Goal: Task Accomplishment & Management: Manage account settings

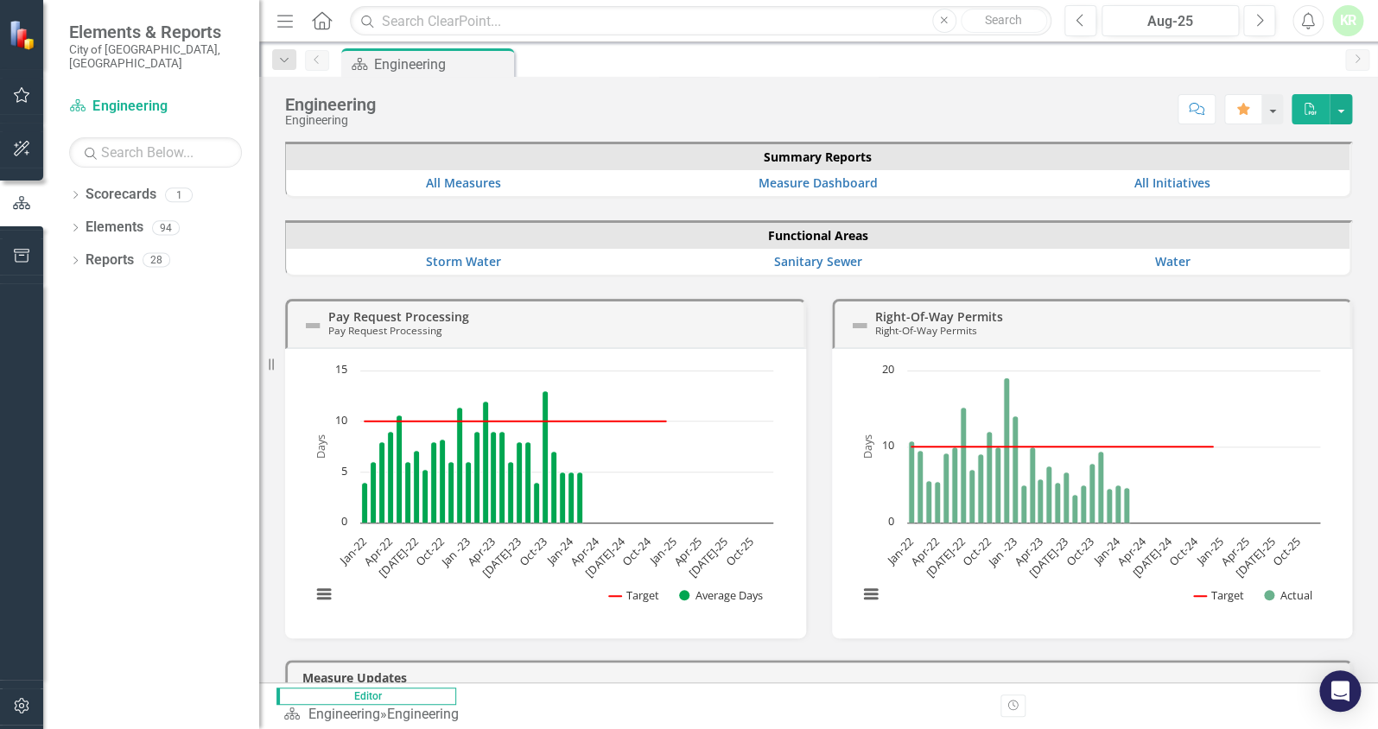
click at [75, 11] on div "Elements & Reports City of [GEOGRAPHIC_DATA], [GEOGRAPHIC_DATA]" at bounding box center [151, 46] width 216 height 92
click at [1261, 16] on icon "Next" at bounding box center [1259, 21] width 10 height 16
click at [74, 257] on icon "Dropdown" at bounding box center [75, 262] width 12 height 10
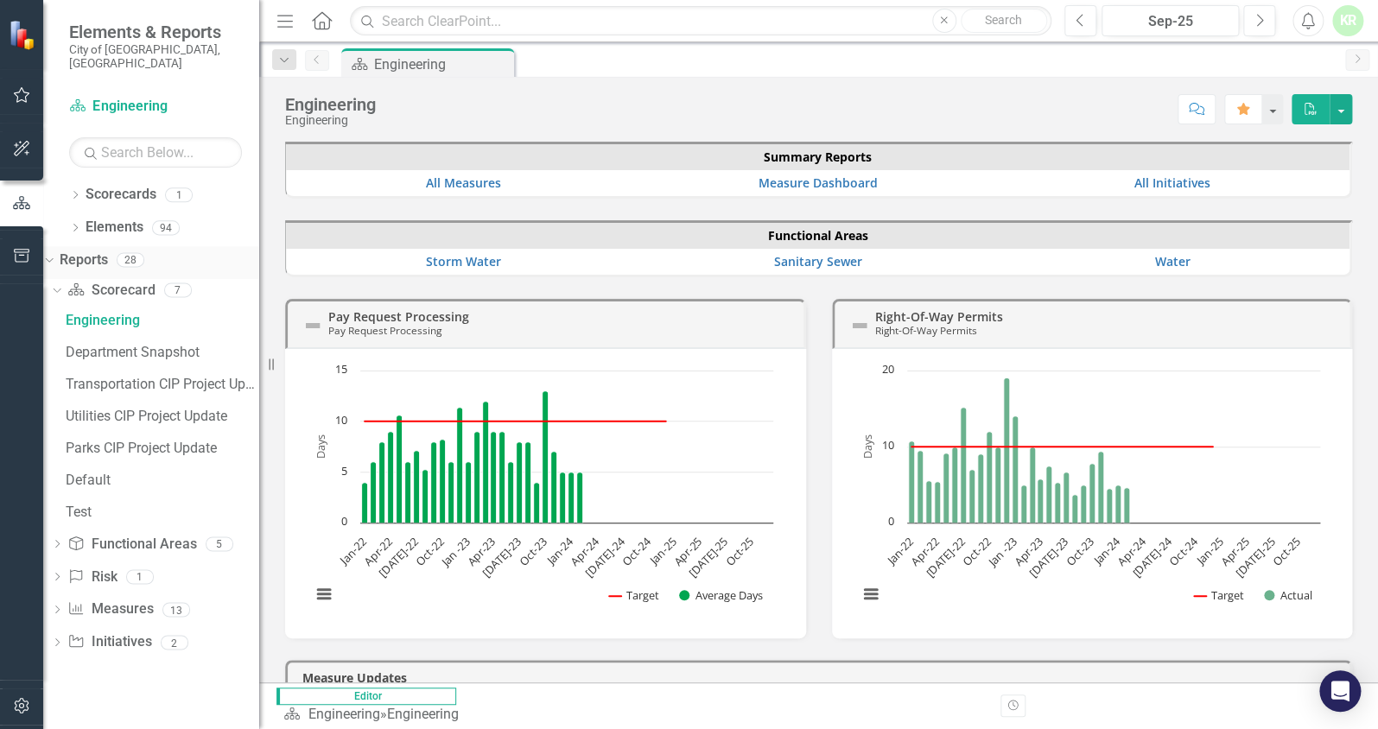
click at [53, 258] on icon at bounding box center [49, 260] width 8 height 4
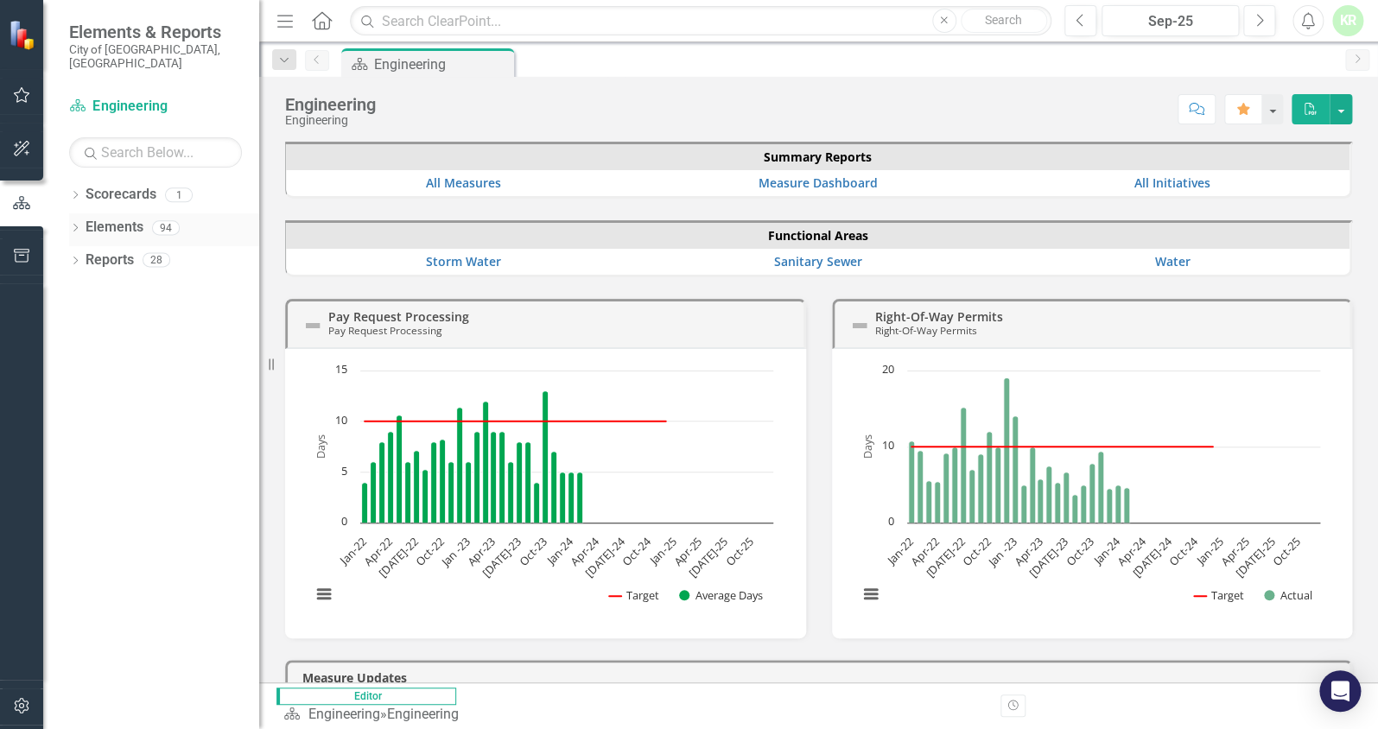
click at [74, 225] on icon "Dropdown" at bounding box center [75, 230] width 12 height 10
click at [52, 221] on icon "Dropdown" at bounding box center [47, 227] width 10 height 12
click at [73, 192] on icon "Dropdown" at bounding box center [75, 197] width 12 height 10
click at [52, 188] on icon "Dropdown" at bounding box center [47, 194] width 10 height 12
click at [74, 257] on icon "Dropdown" at bounding box center [75, 262] width 12 height 10
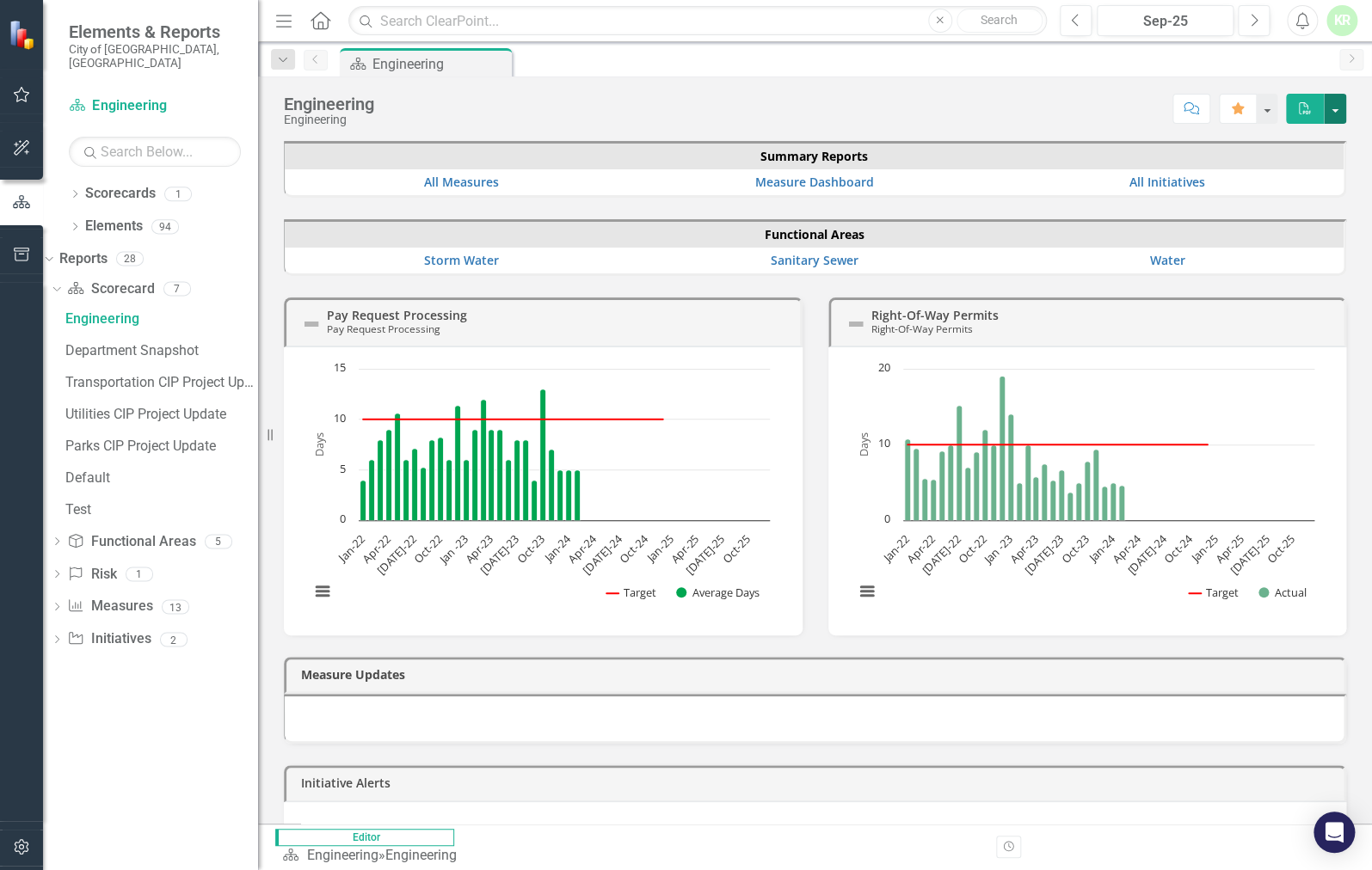
click at [1333, 108] on button "button" at bounding box center [1334, 109] width 22 height 30
click at [60, 282] on icon "Dropdown" at bounding box center [55, 288] width 10 height 12
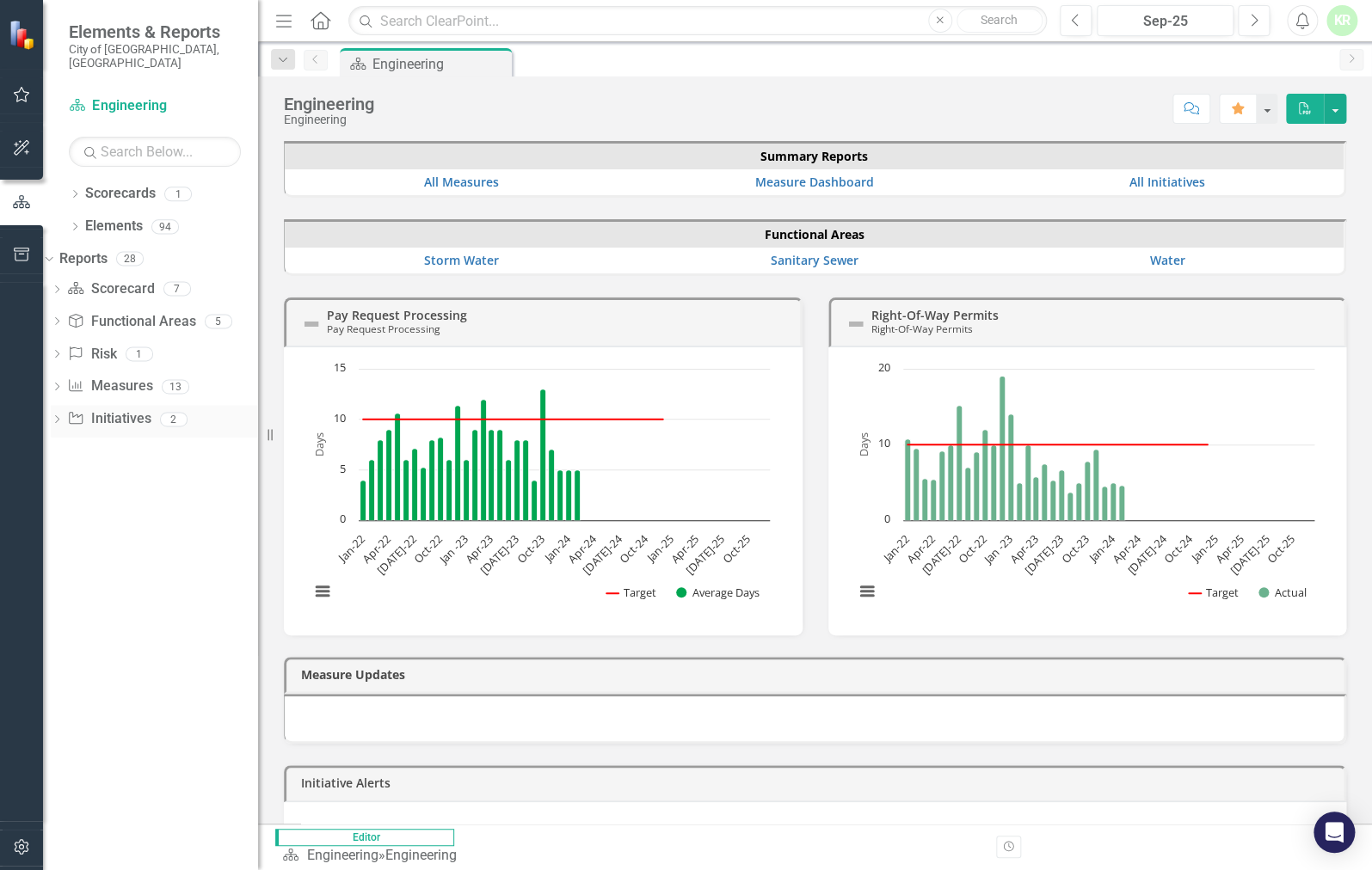
click at [63, 416] on icon "Dropdown" at bounding box center [57, 421] width 12 height 10
click at [120, 441] on div "CIP Update - All Active Initiatives" at bounding box center [161, 449] width 192 height 16
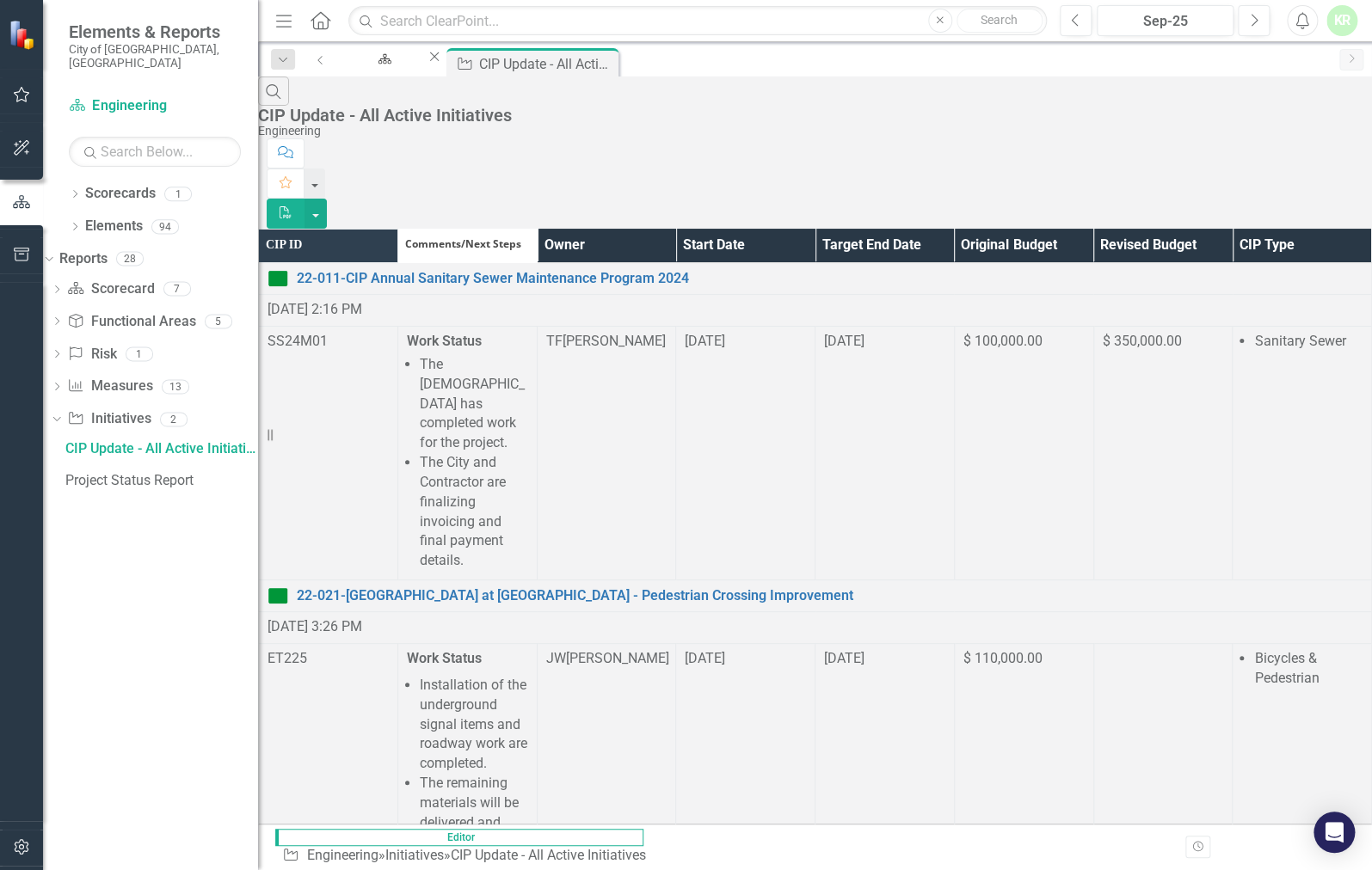
drag, startPoint x: 148, startPoint y: 699, endPoint x: 158, endPoint y: 668, distance: 32.6
click at [148, 699] on div "Dropdown Scorecards 1 Engineering Dropdown Elements 94 Dropdown Functional Area…" at bounding box center [150, 526] width 215 height 691
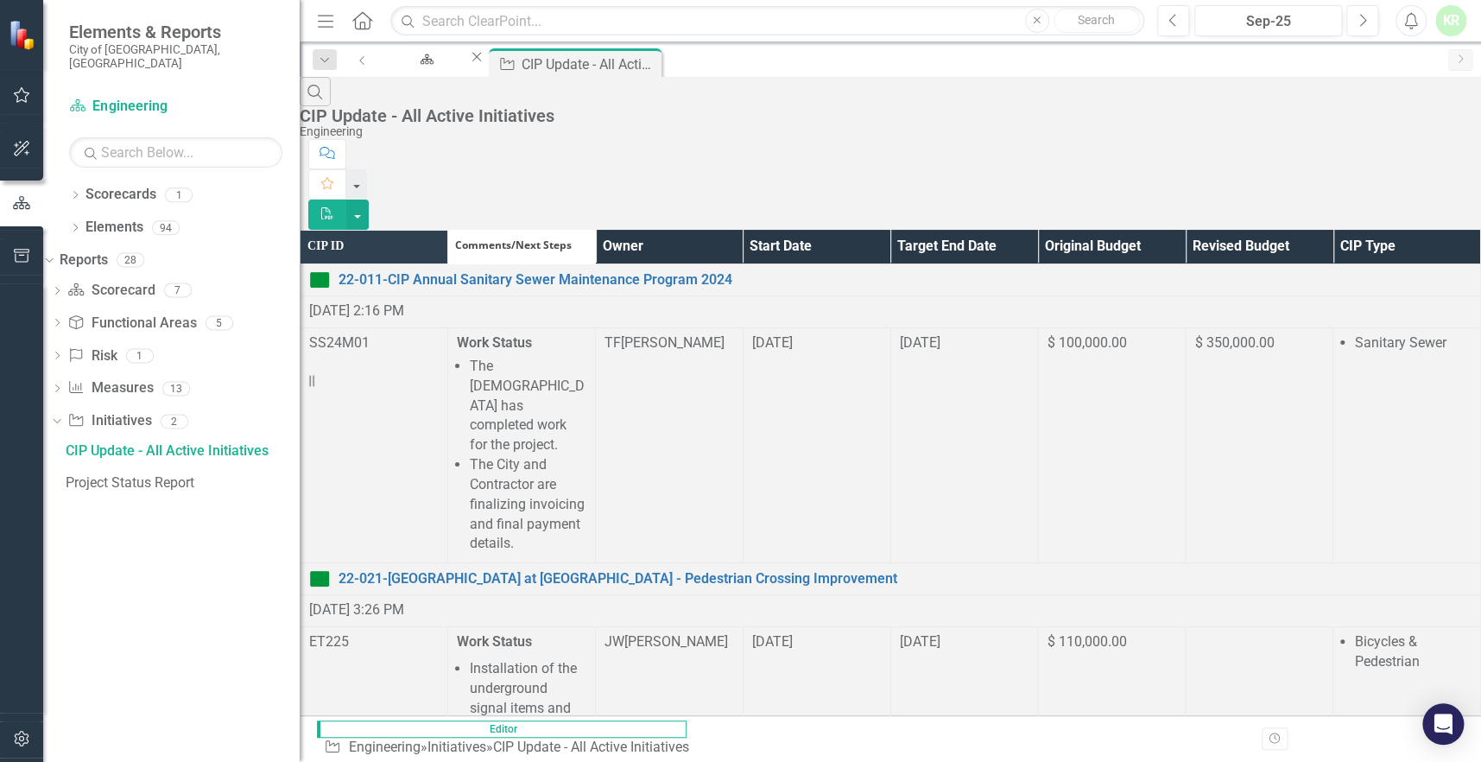
drag, startPoint x: 259, startPoint y: 489, endPoint x: 300, endPoint y: 510, distance: 46.0
click at [300, 510] on div "Resize" at bounding box center [307, 381] width 14 height 762
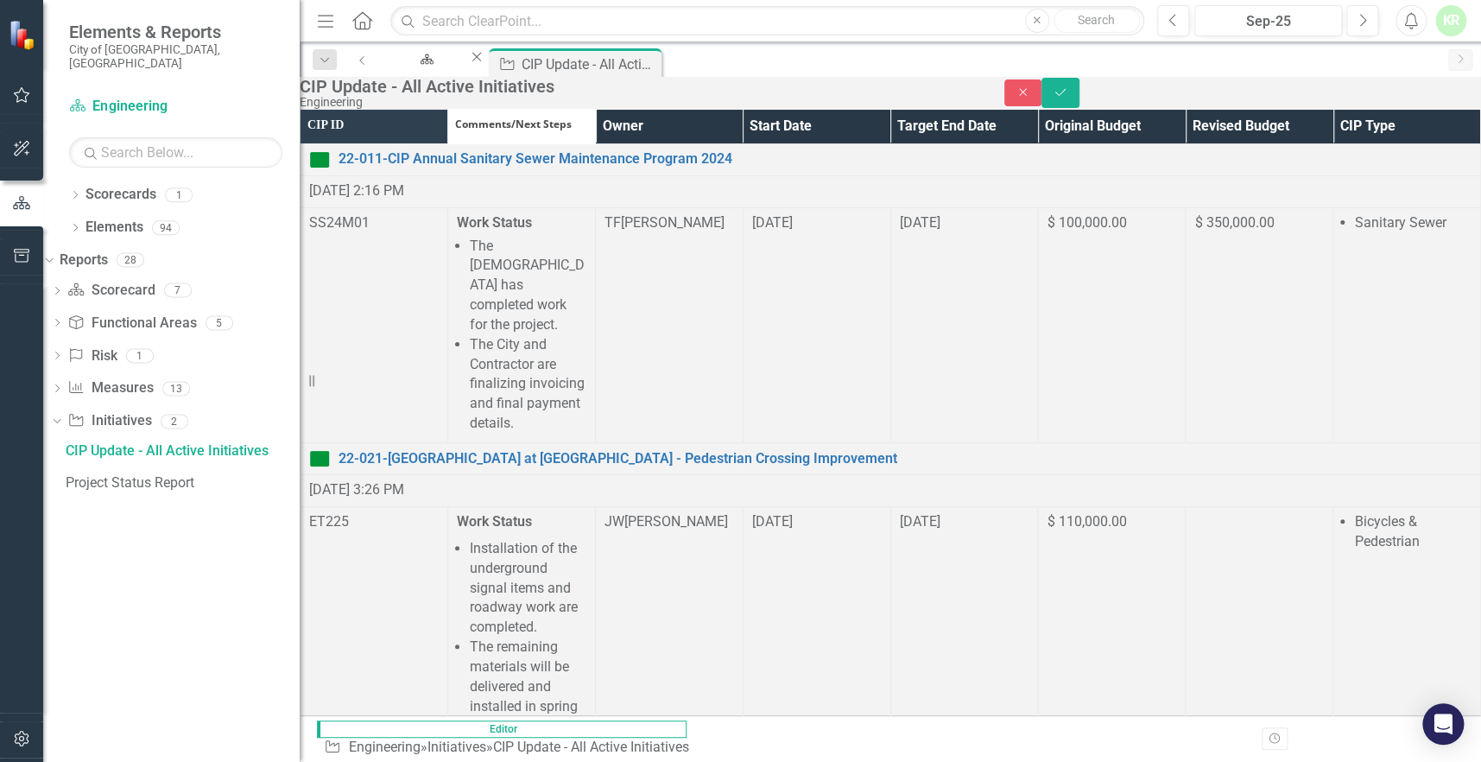
scroll to position [0, 0]
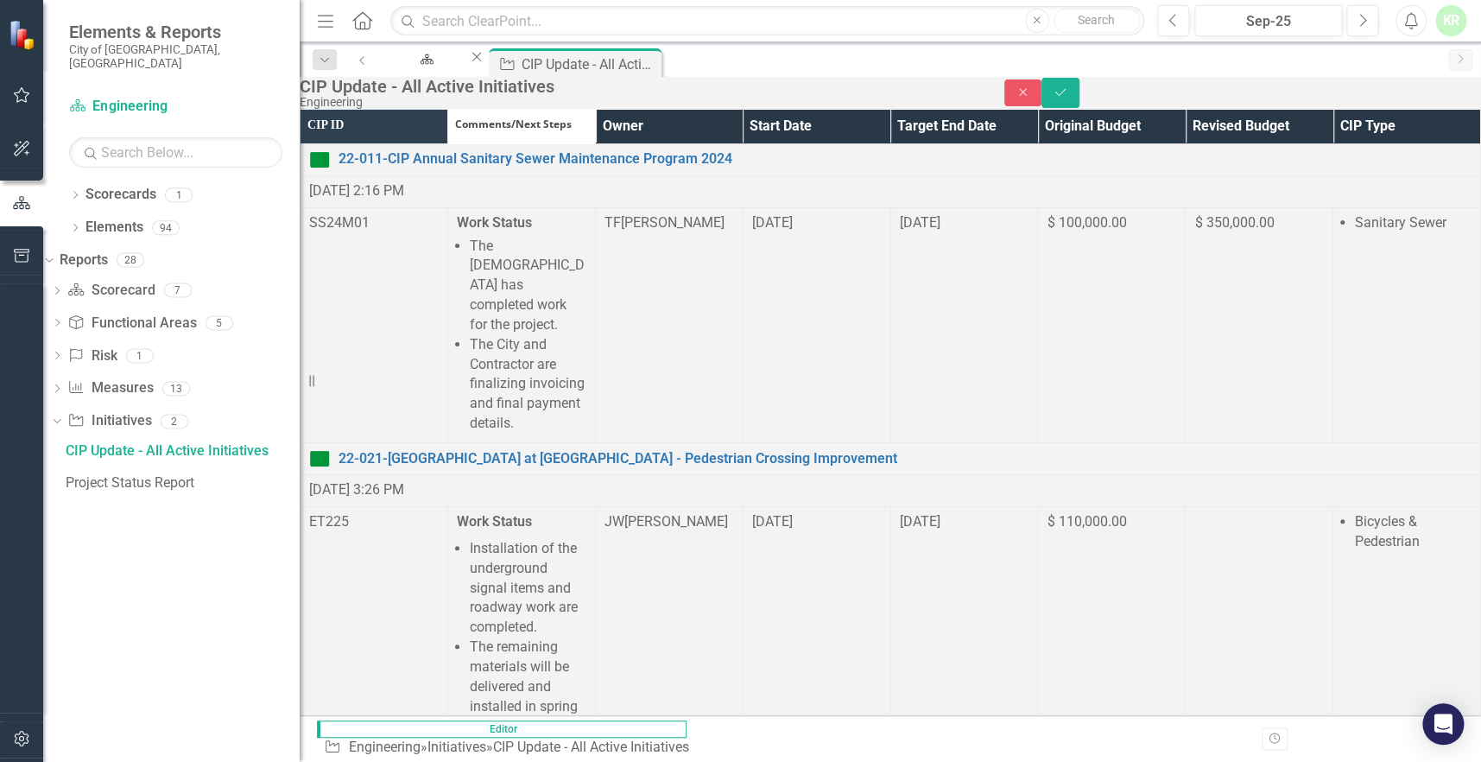
scroll to position [1649, 0]
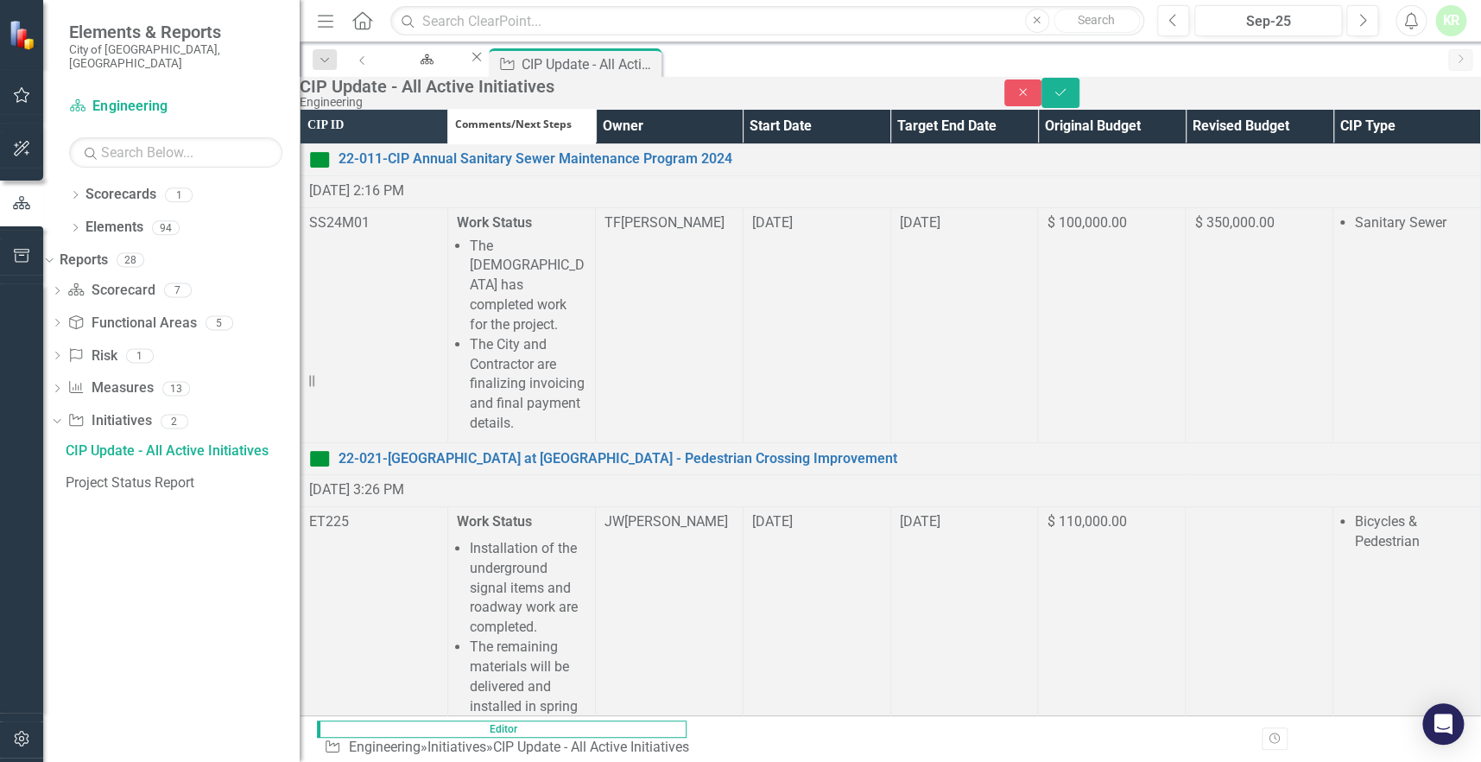
click at [1068, 98] on icon "Save" at bounding box center [1061, 92] width 16 height 12
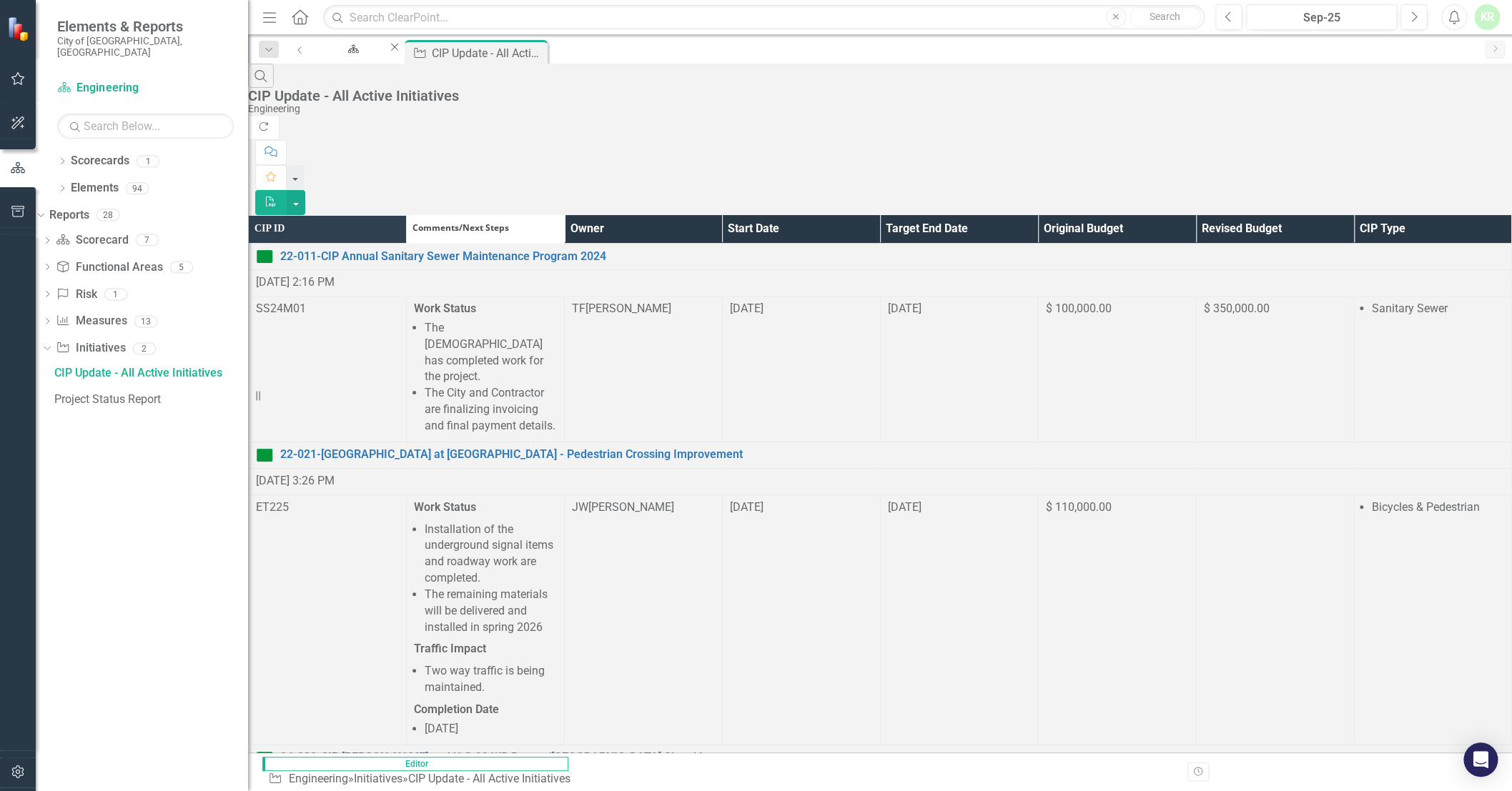
scroll to position [1509, 0]
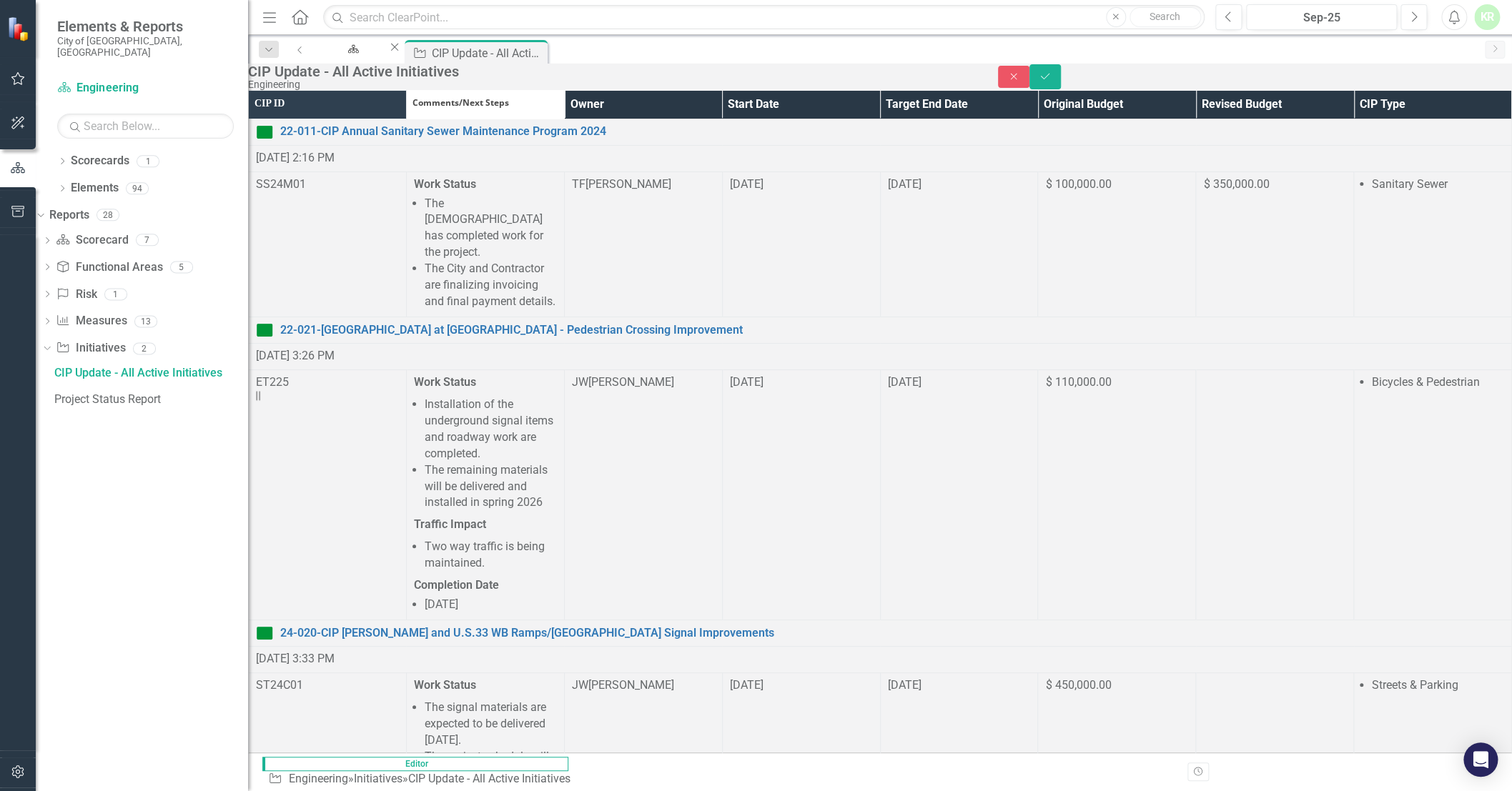
scroll to position [0, 0]
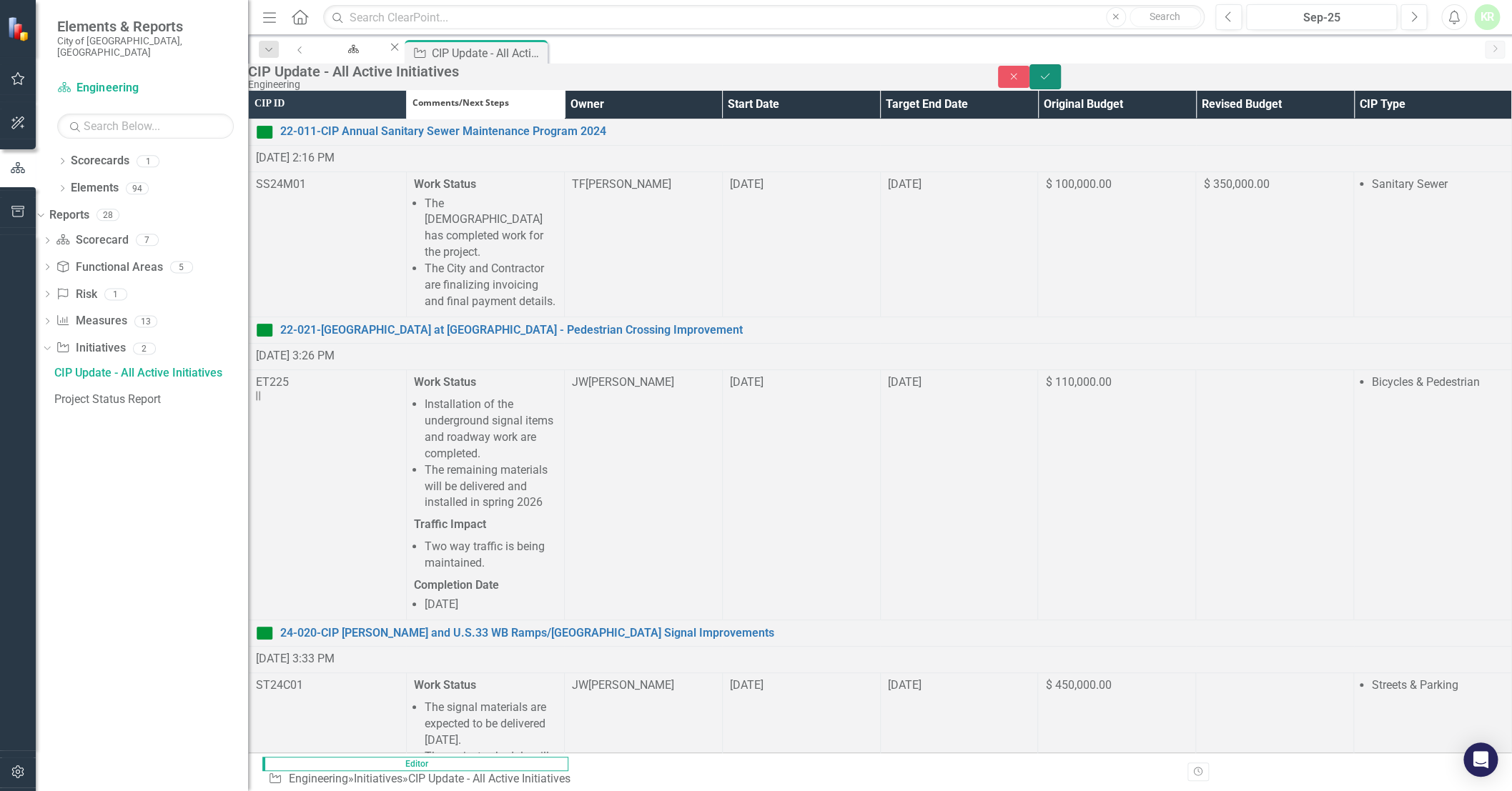
click at [1051, 81] on icon "Save" at bounding box center [1045, 76] width 13 height 10
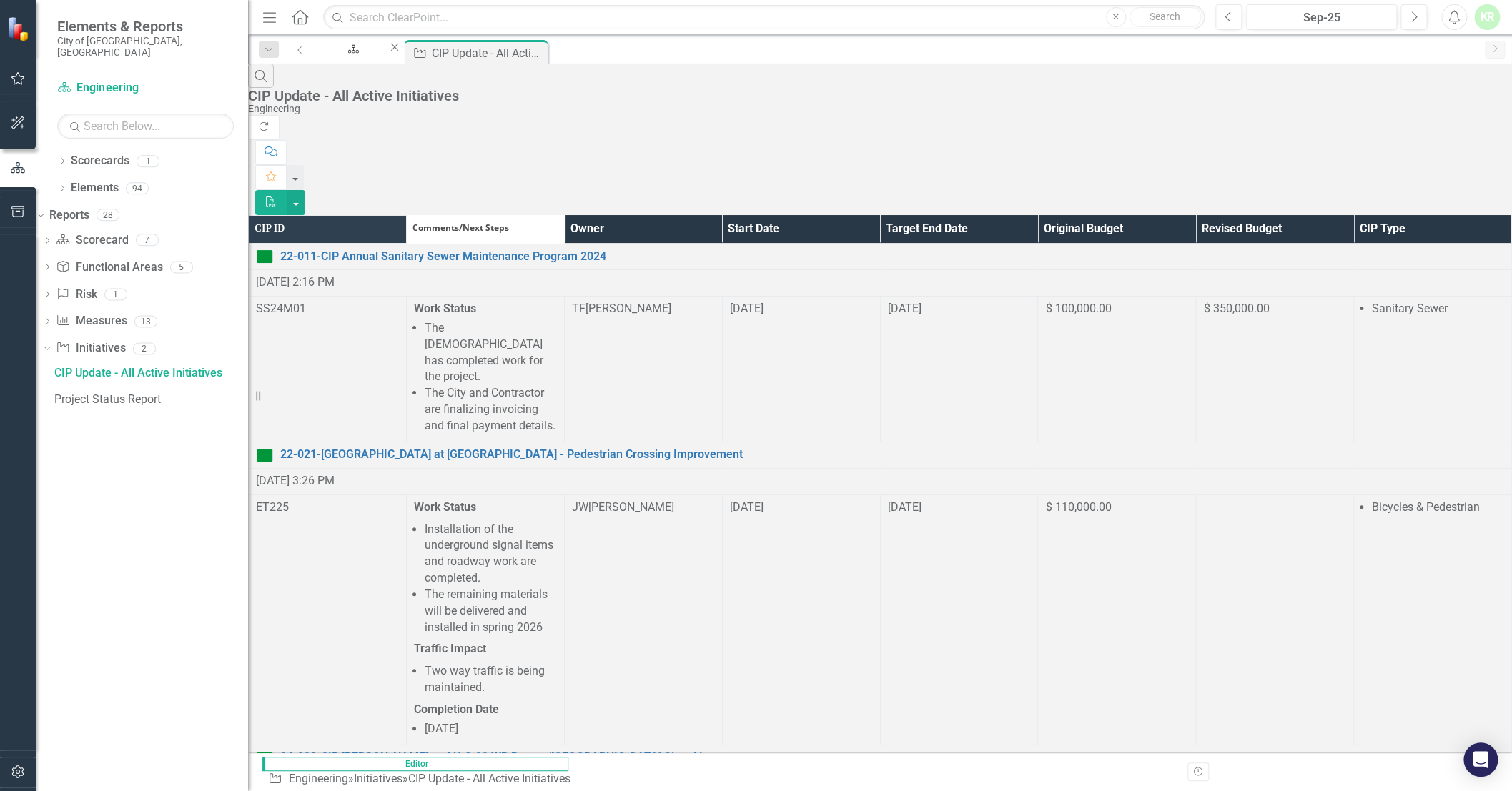
scroll to position [5587, 0]
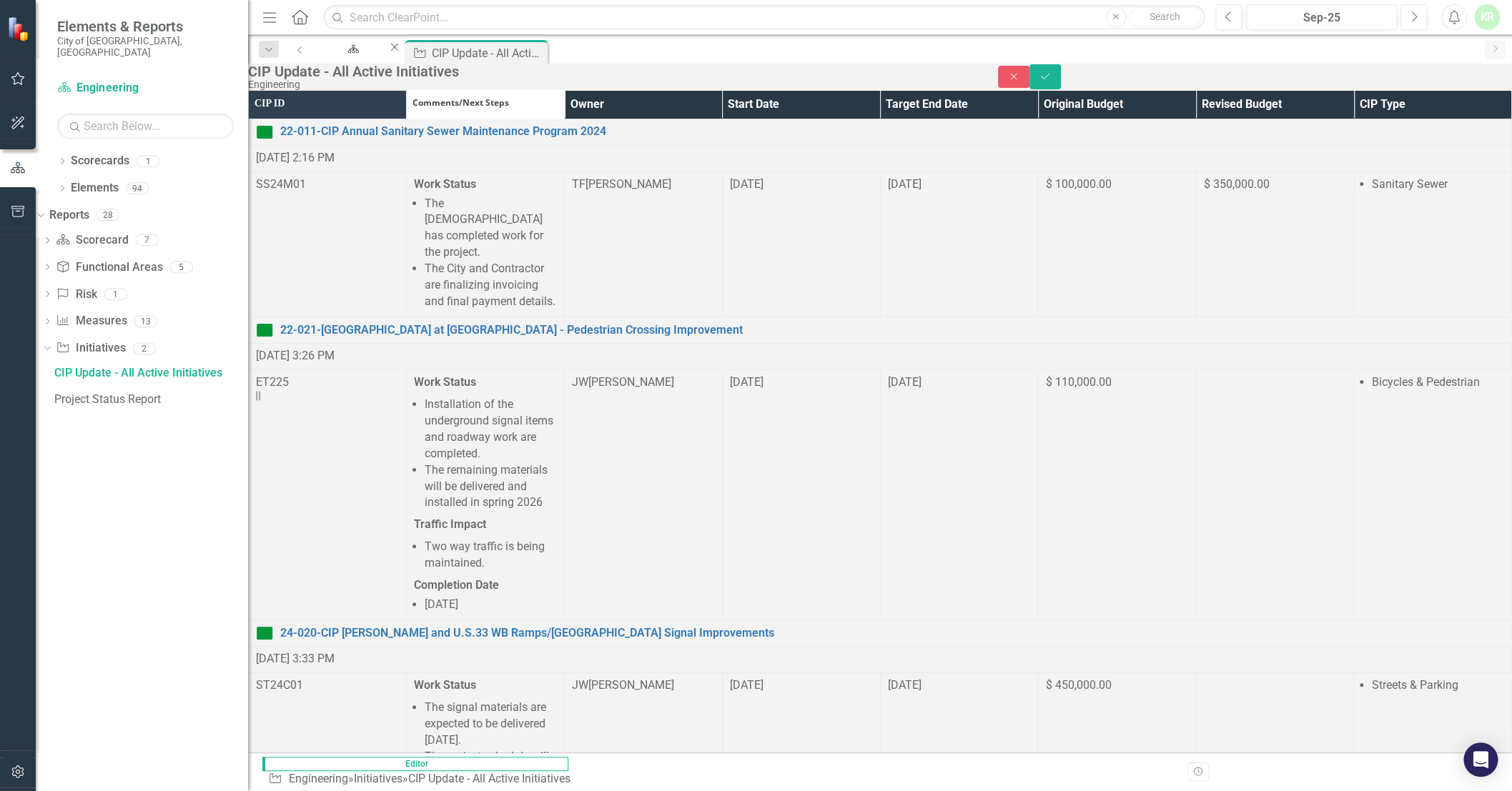
scroll to position [5717, 0]
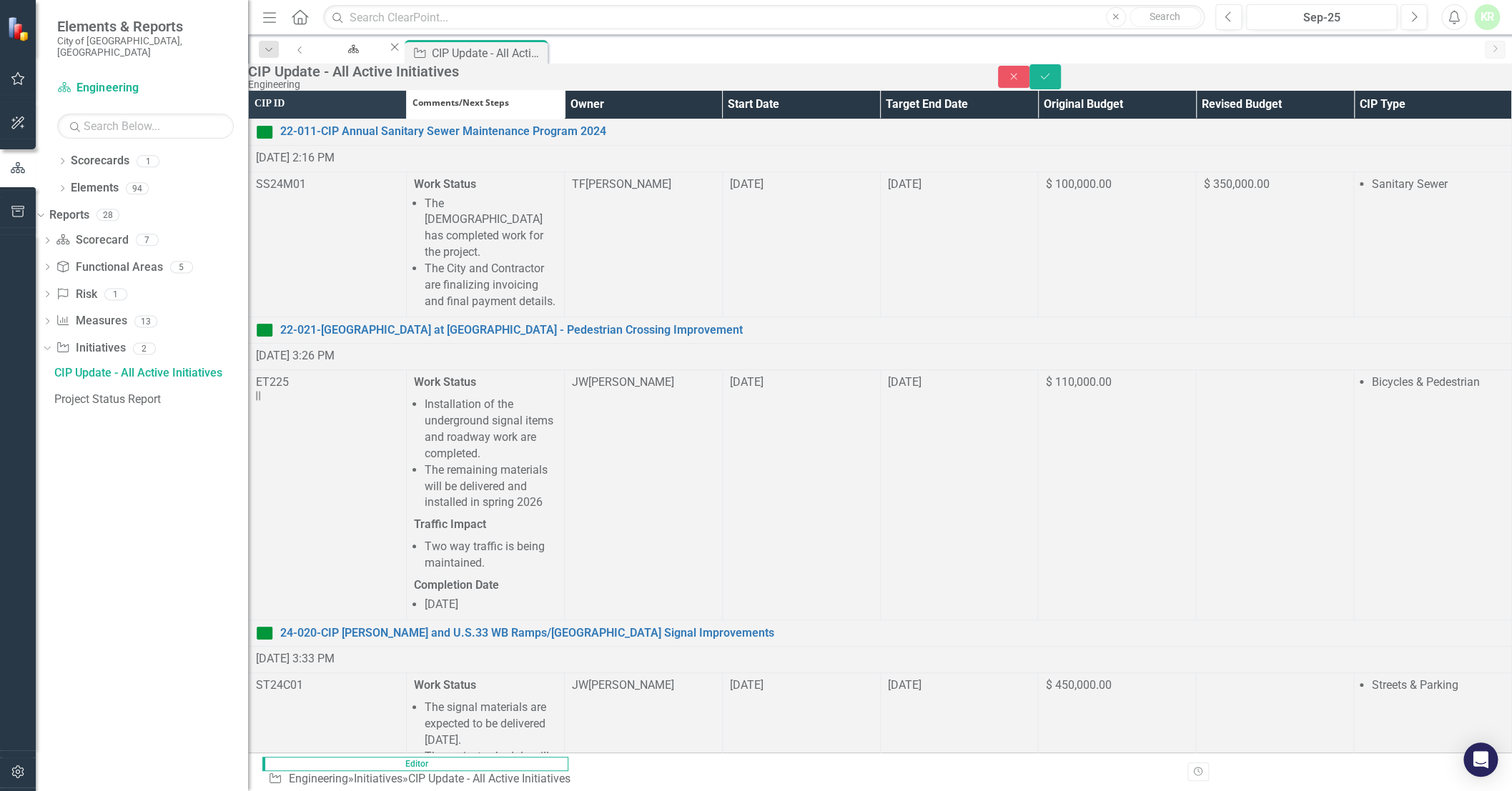
drag, startPoint x: 449, startPoint y: 9604, endPoint x: 613, endPoint y: 9599, distance: 164.1
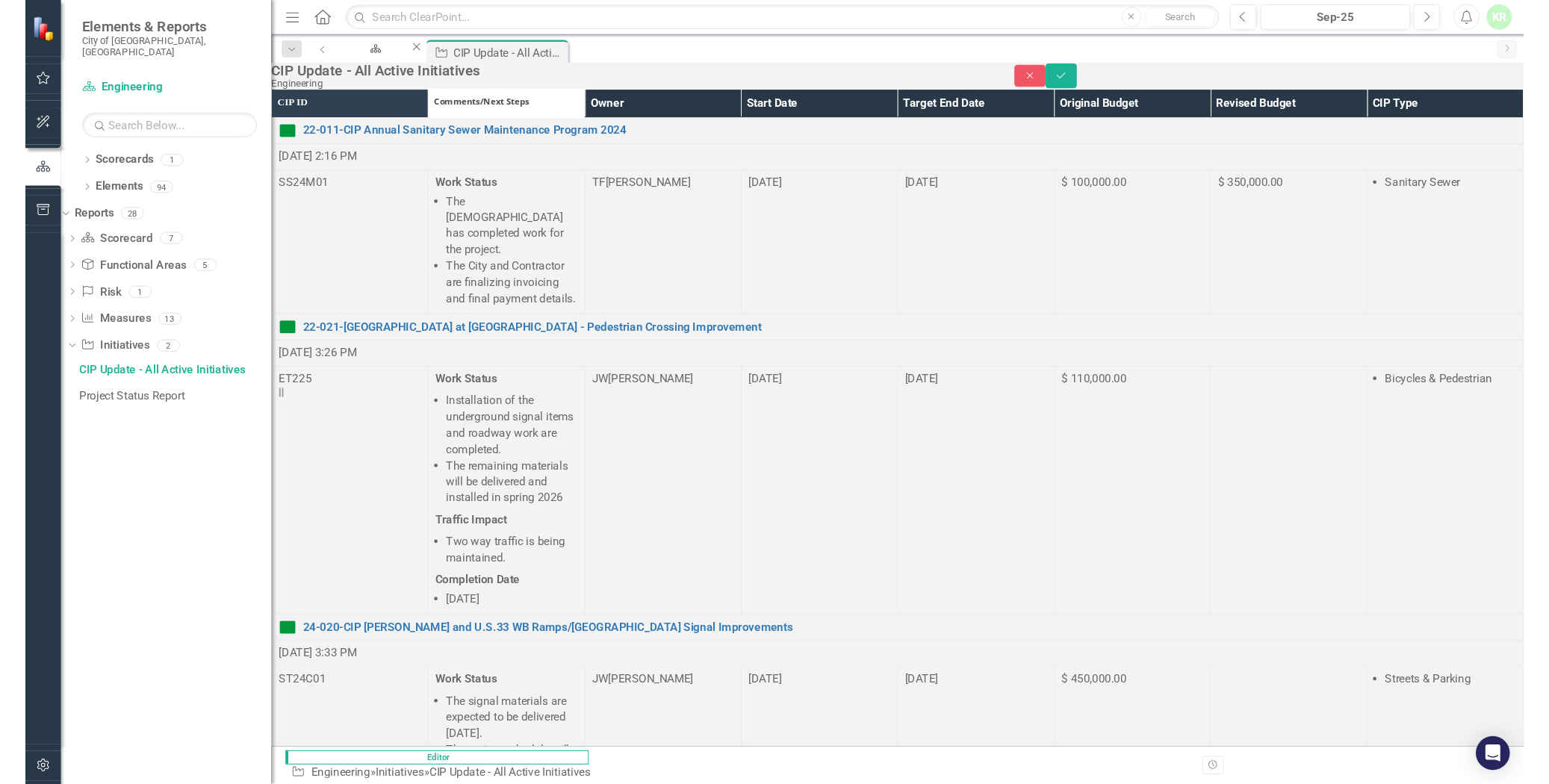
scroll to position [0, 0]
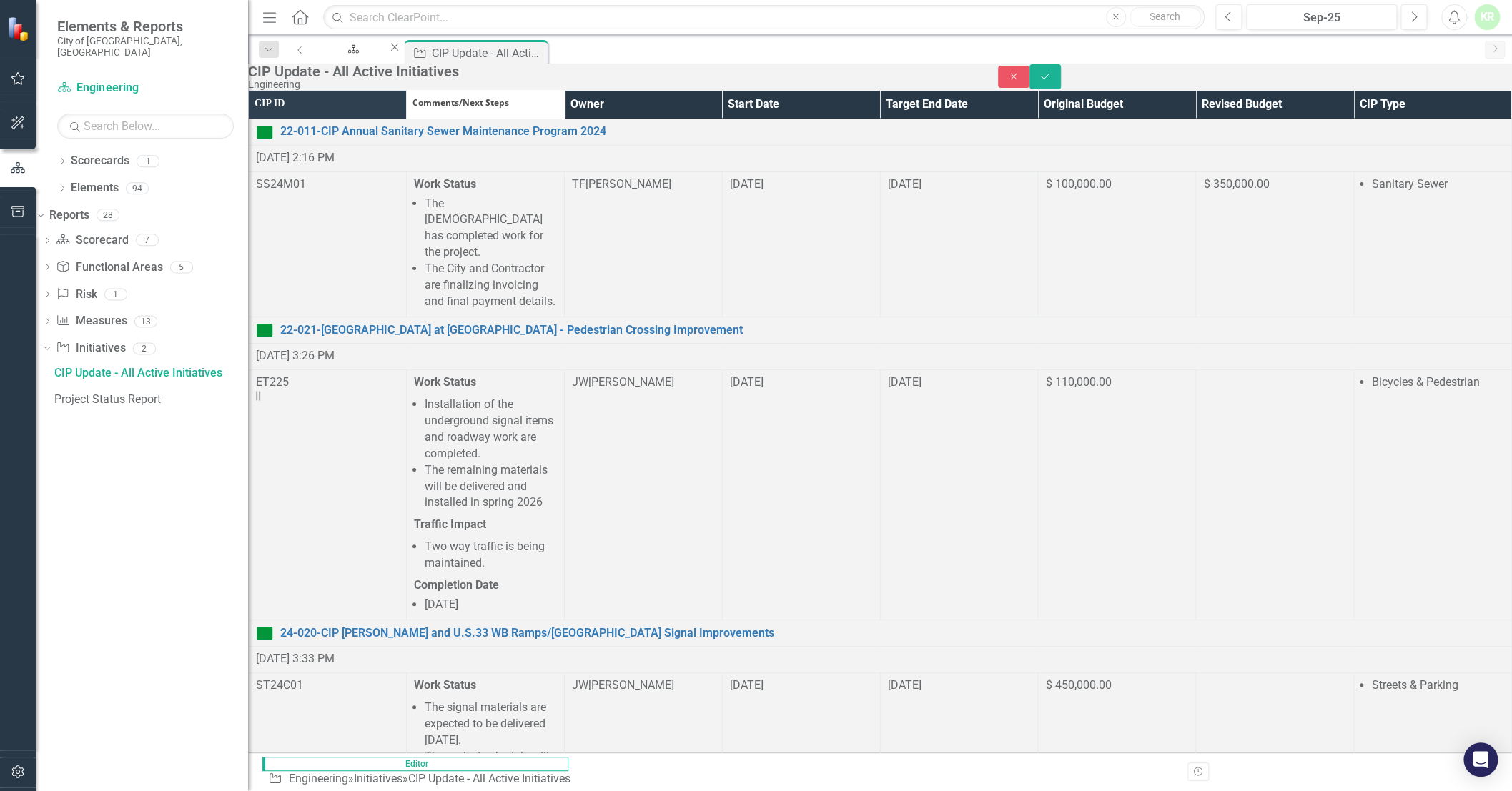
click at [633, 77] on div "CIP Update - All Active Initiatives" at bounding box center [608, 71] width 721 height 16
drag, startPoint x: 879, startPoint y: 81, endPoint x: 793, endPoint y: 76, distance: 86.1
click at [793, 76] on div "CIP Update - All Active Initiatives" at bounding box center [608, 71] width 721 height 16
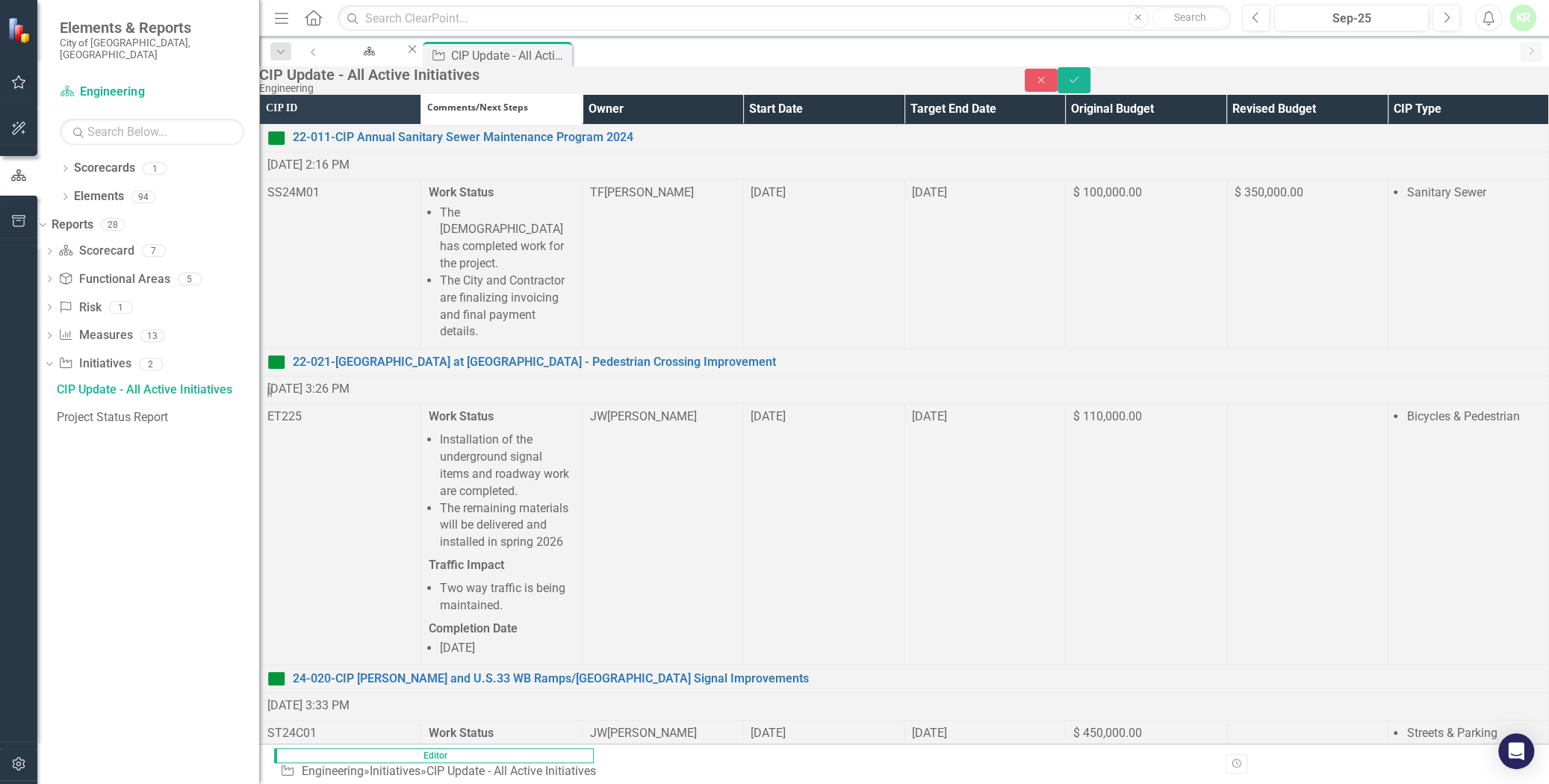
drag, startPoint x: 464, startPoint y: 10047, endPoint x: 617, endPoint y: 10065, distance: 154.1
click at [1081, 85] on icon "Save" at bounding box center [1074, 80] width 14 height 10
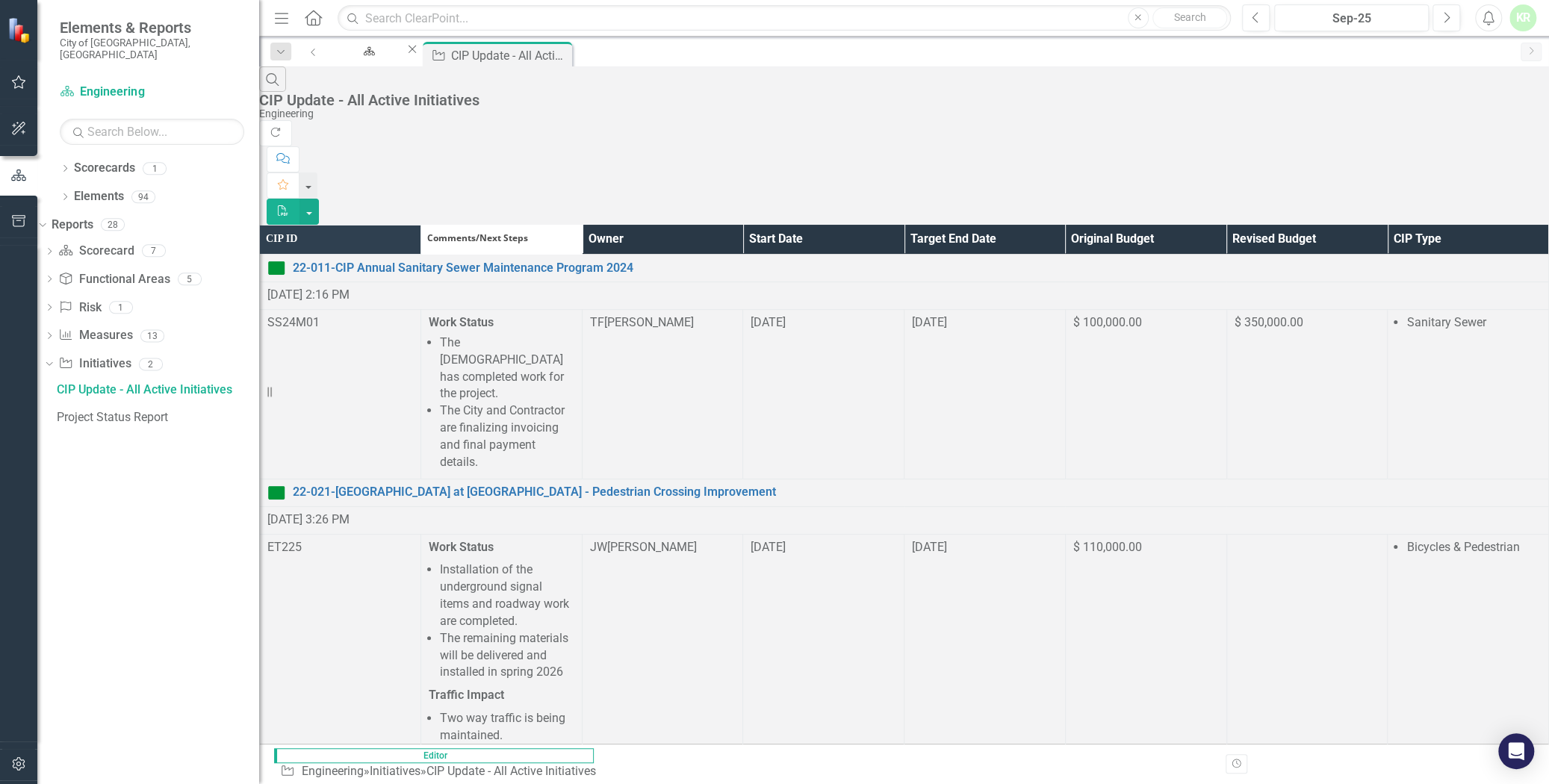
scroll to position [6447, 0]
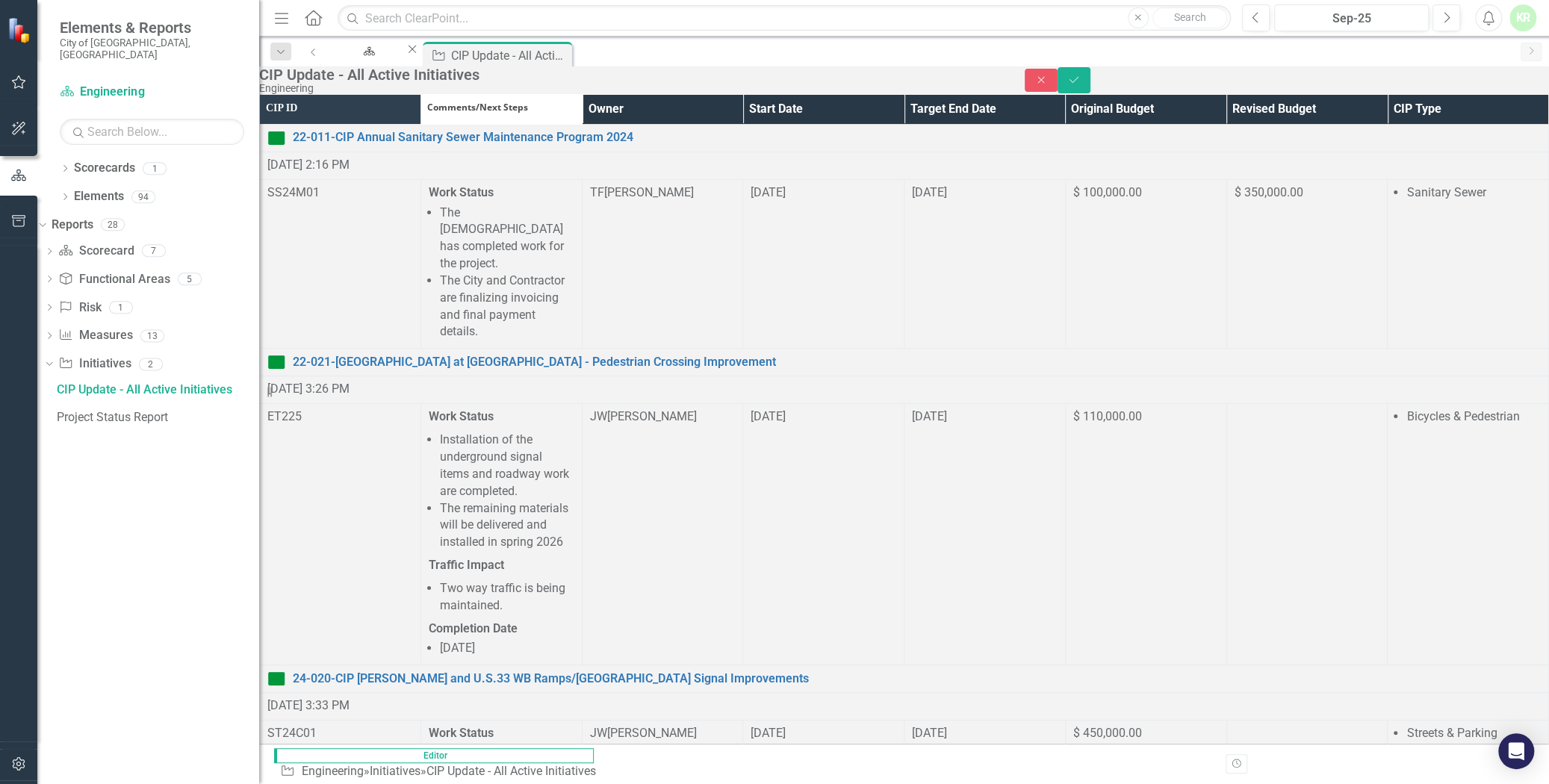
scroll to position [0, 0]
drag, startPoint x: 576, startPoint y: 10966, endPoint x: 591, endPoint y: 11003, distance: 39.9
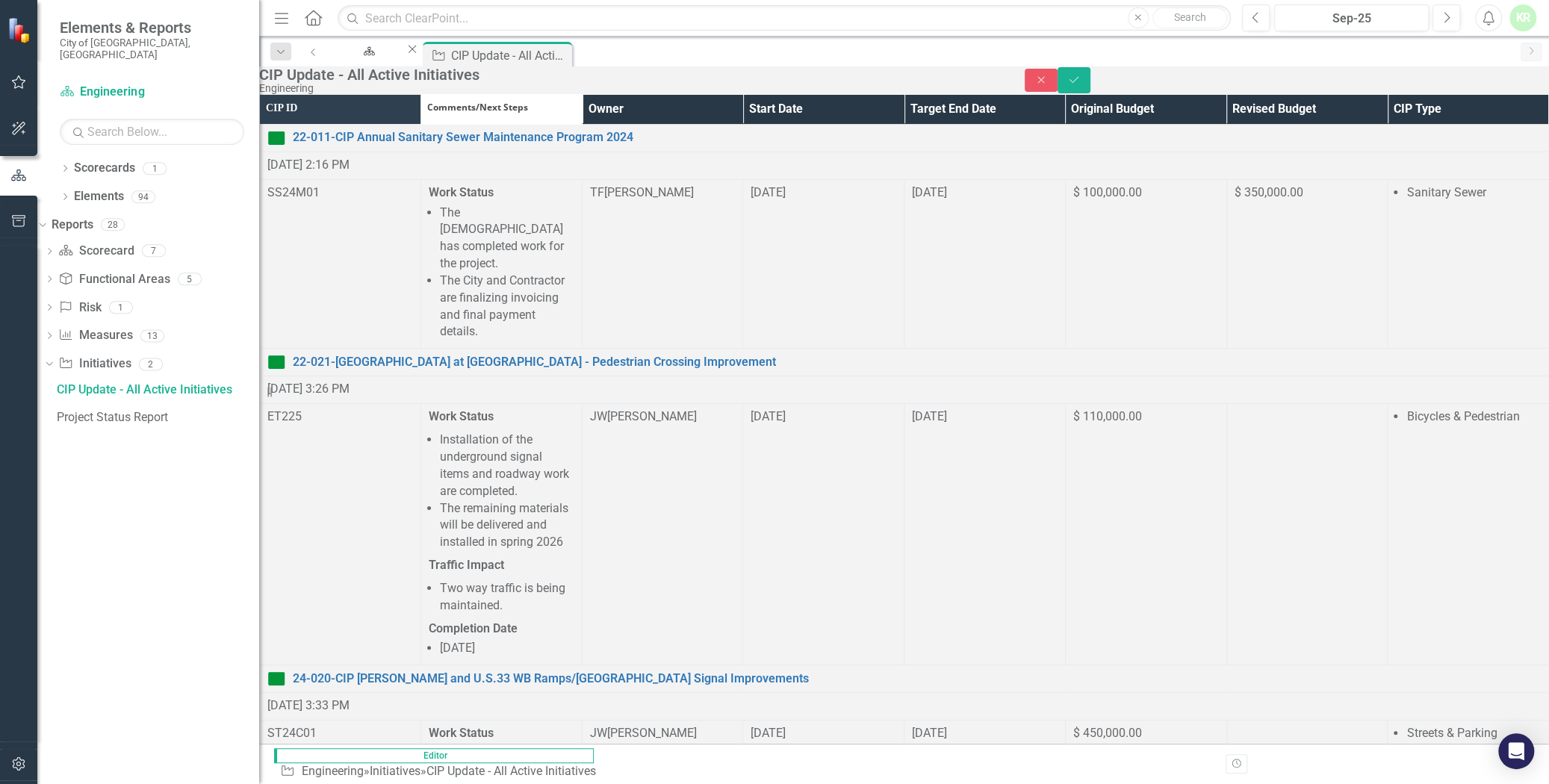
scroll to position [57, 0]
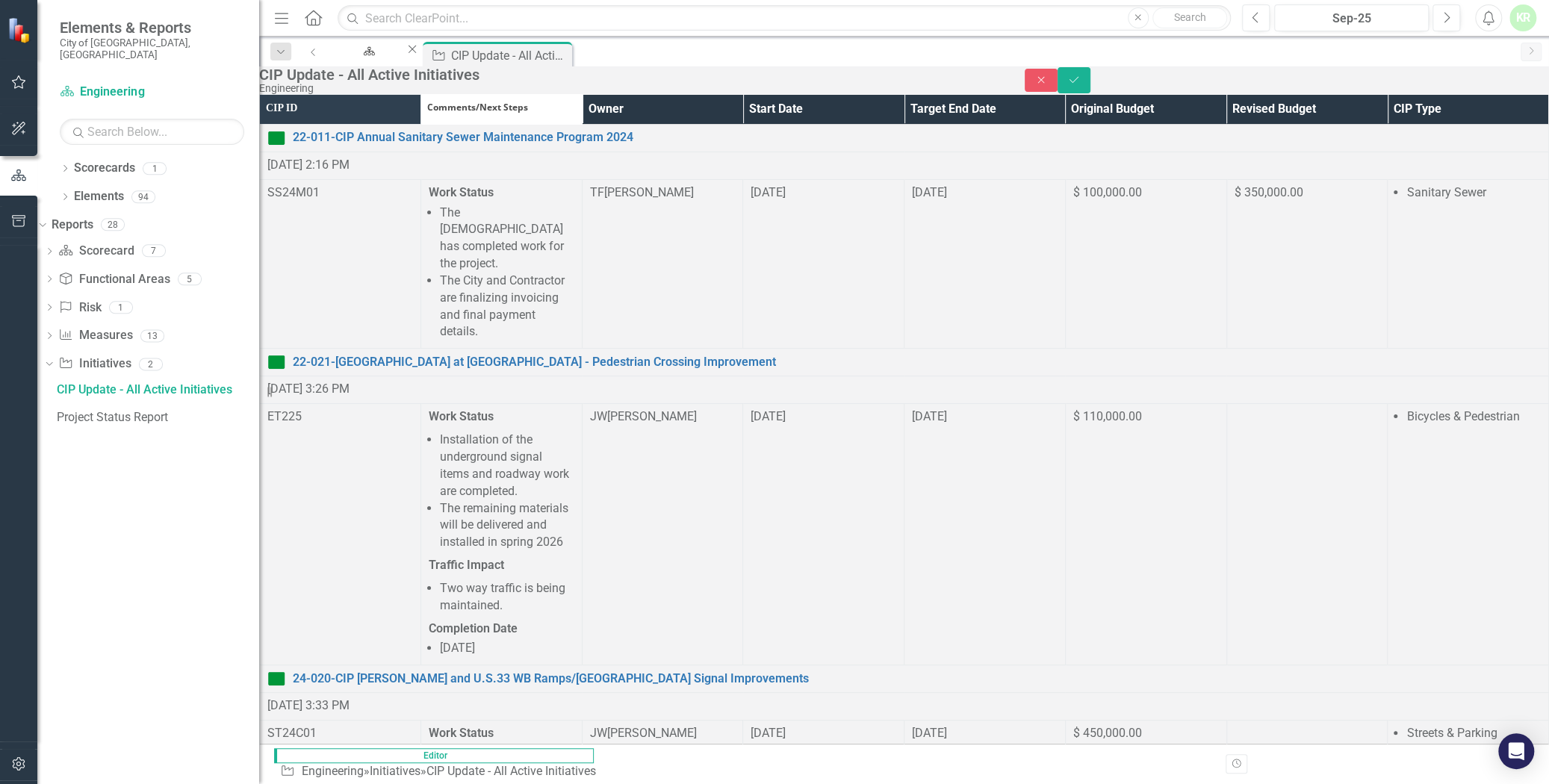
scroll to position [0, 0]
click at [1081, 85] on icon "Save" at bounding box center [1074, 80] width 14 height 10
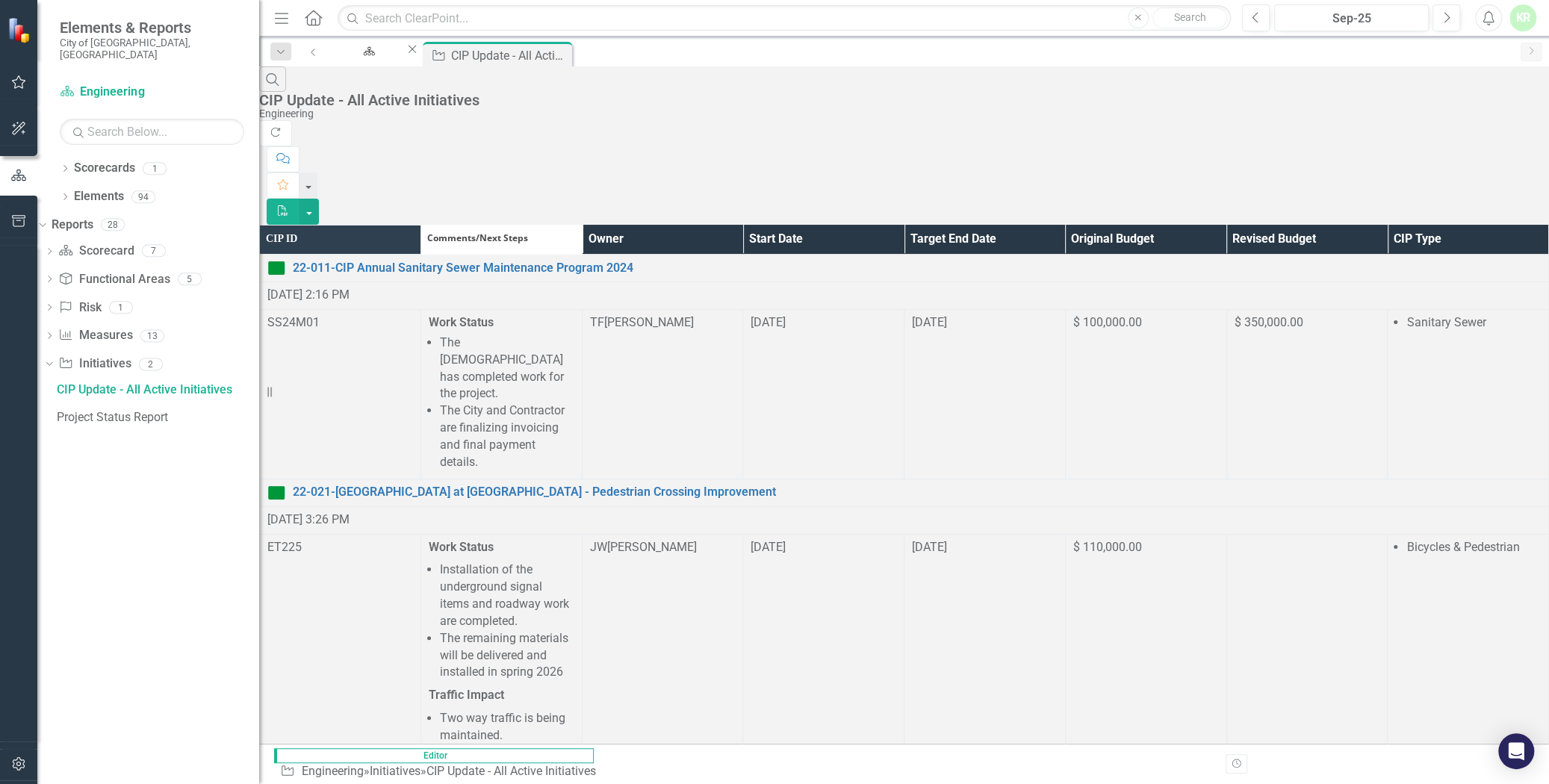
scroll to position [9987, 0]
